Goal: Task Accomplishment & Management: Manage account settings

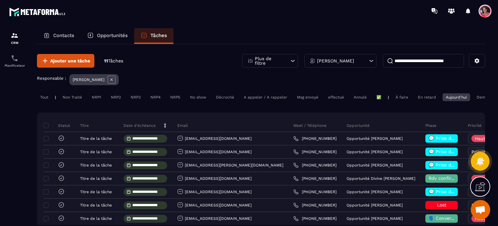
click at [433, 61] on input at bounding box center [423, 61] width 81 height 14
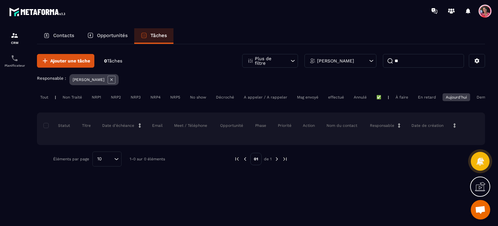
type input "*"
click at [105, 30] on div "Opportunités" at bounding box center [108, 36] width 54 height 16
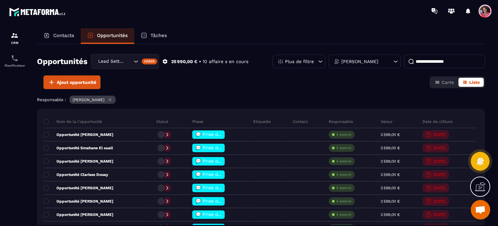
click at [441, 67] on div "Opportunités Lead Setting Créer 25 990,00 € • 10 affaire s en cours Plus de fil…" at bounding box center [261, 64] width 448 height 21
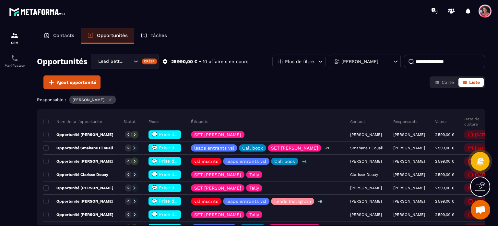
click at [442, 65] on input at bounding box center [444, 62] width 81 height 14
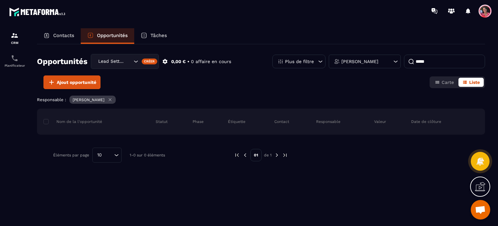
type input "*****"
click at [134, 61] on icon "Search for option" at bounding box center [136, 61] width 6 height 6
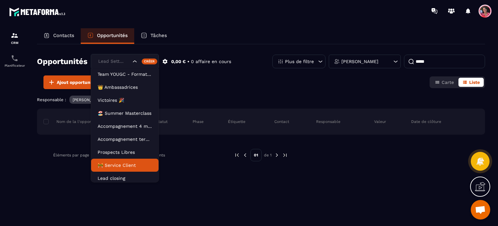
scroll to position [29, 0]
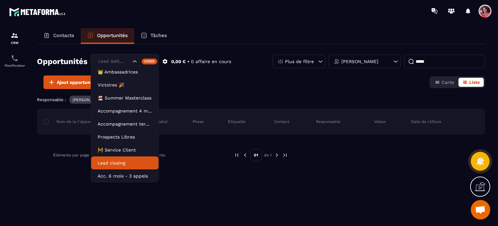
click at [123, 162] on p "Lead closing" at bounding box center [125, 162] width 55 height 6
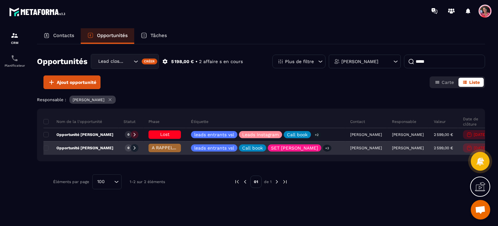
click at [83, 147] on p "Opportunité [PERSON_NAME]" at bounding box center [78, 147] width 70 height 5
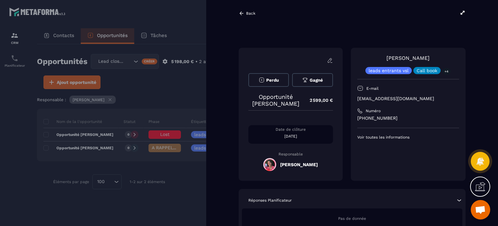
scroll to position [93, 0]
